Goal: Task Accomplishment & Management: Manage account settings

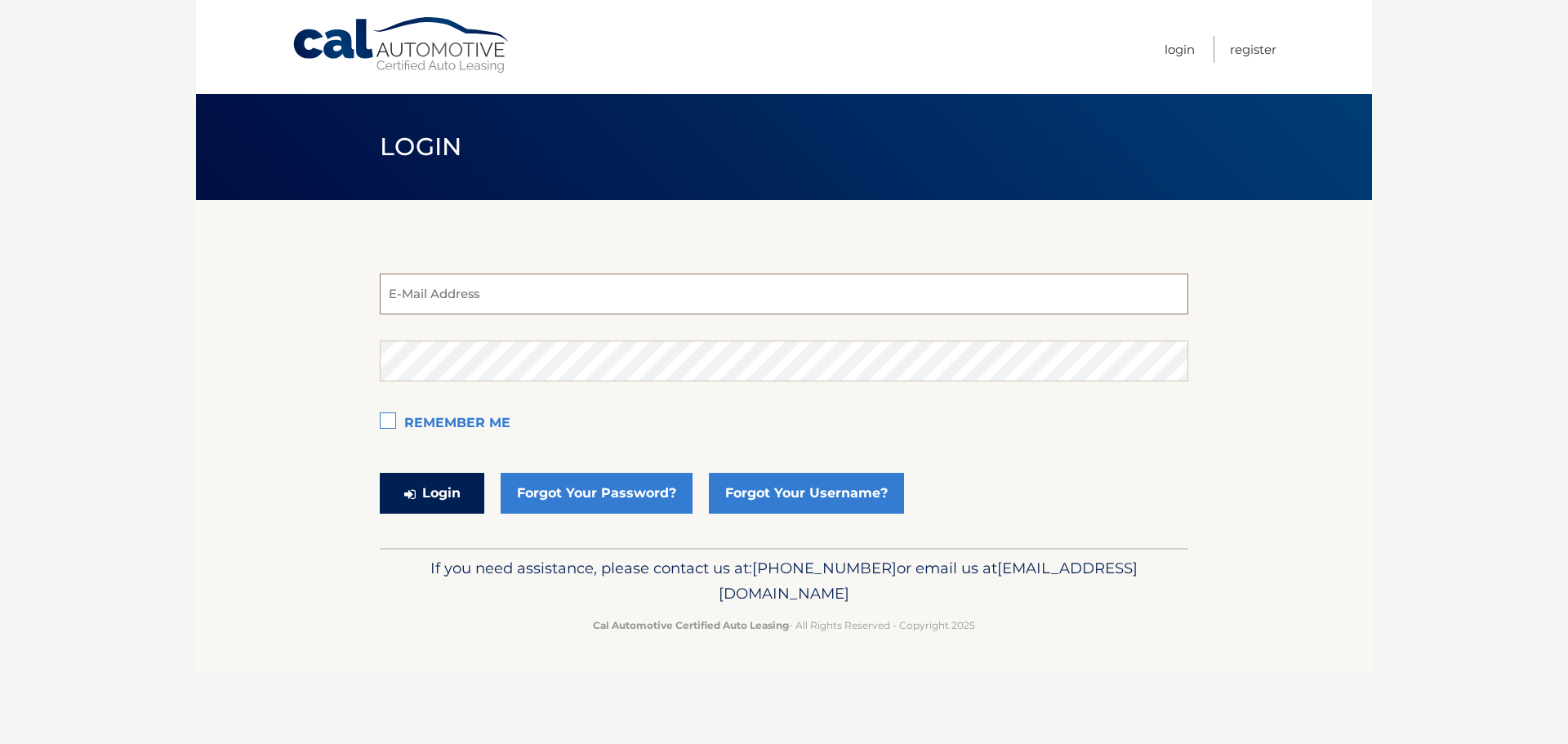
type input "estest@easternstandard.com"
click at [415, 495] on button "Login" at bounding box center [432, 493] width 105 height 41
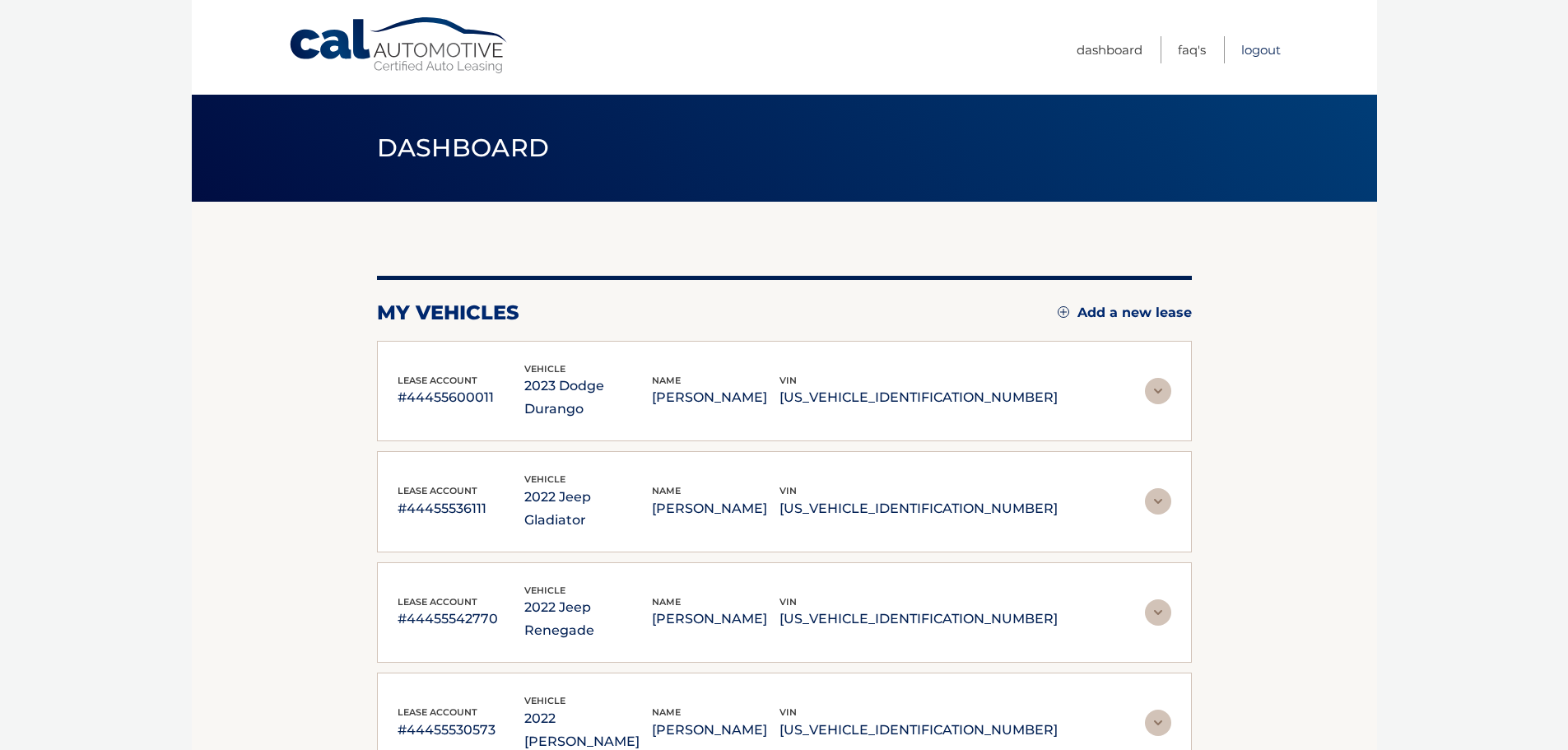
click at [1255, 55] on link "Logout" at bounding box center [1261, 49] width 39 height 27
